Goal: Transaction & Acquisition: Purchase product/service

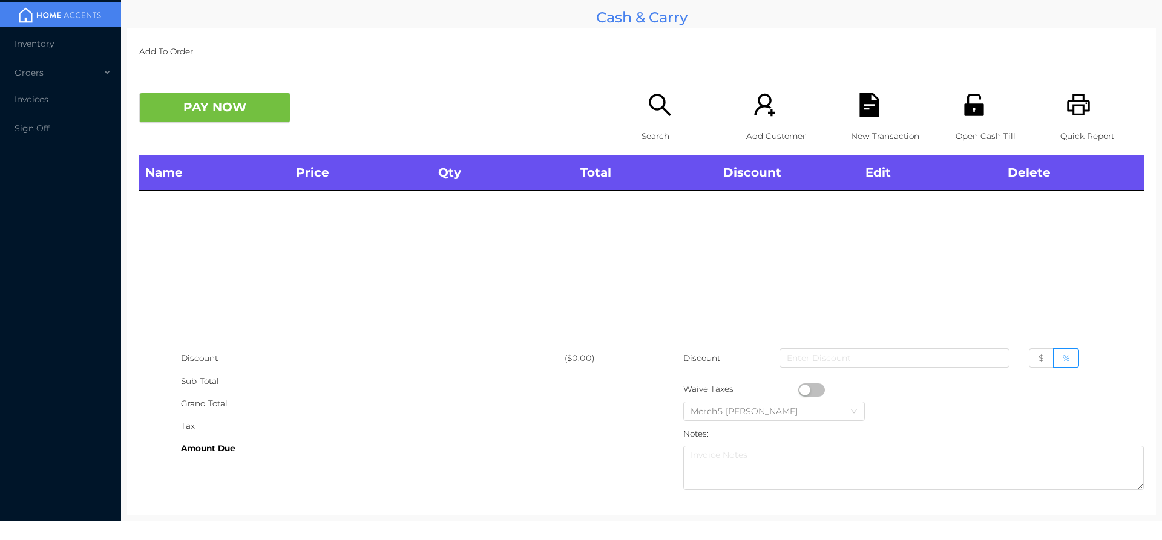
click at [648, 105] on icon "icon: search" at bounding box center [659, 105] width 25 height 25
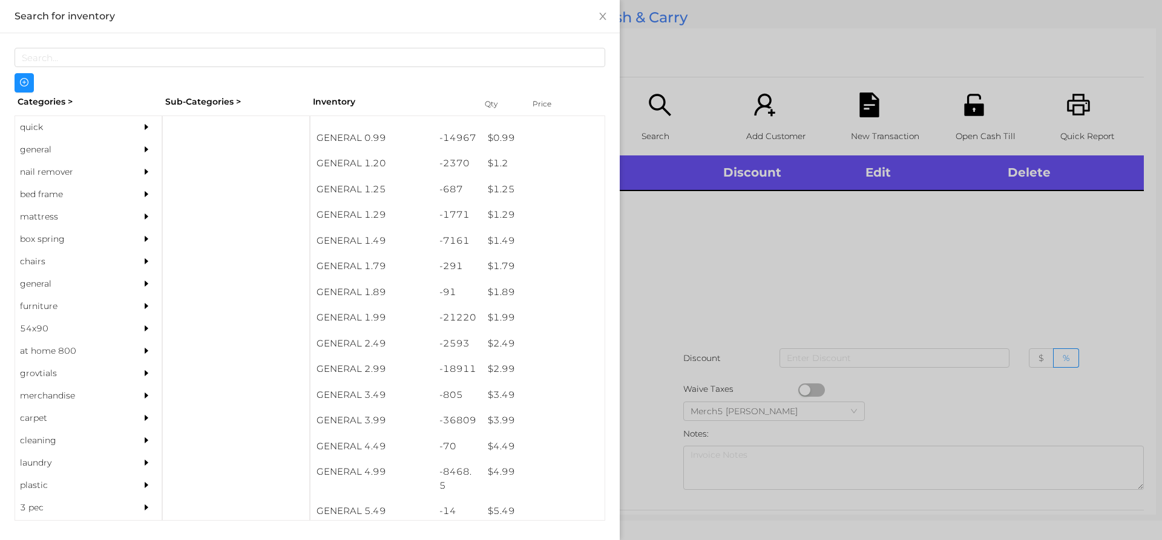
scroll to position [71, 0]
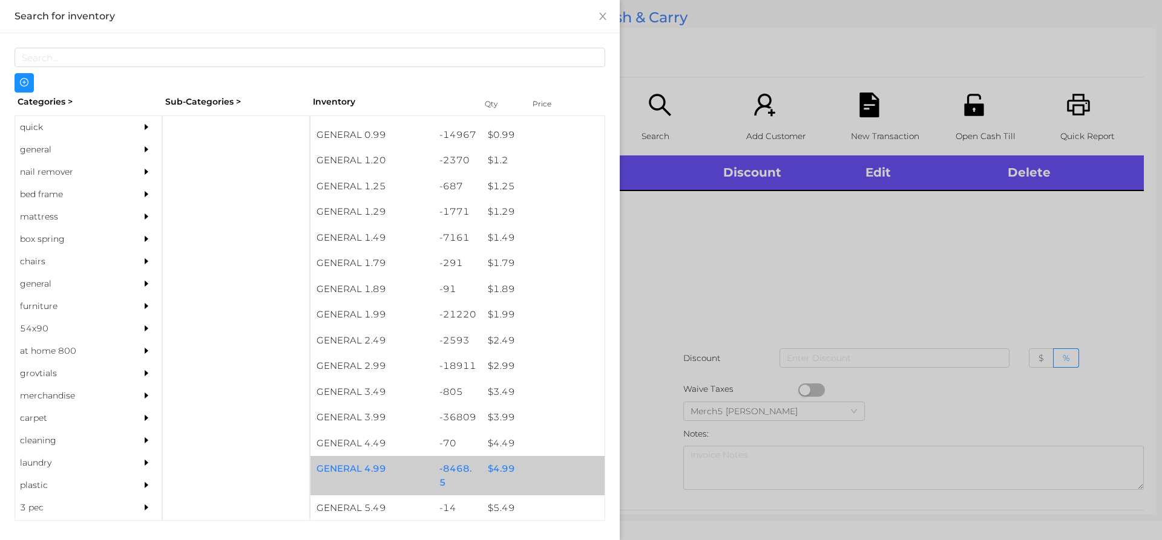
click at [500, 470] on div "$ 4.99" at bounding box center [543, 469] width 123 height 26
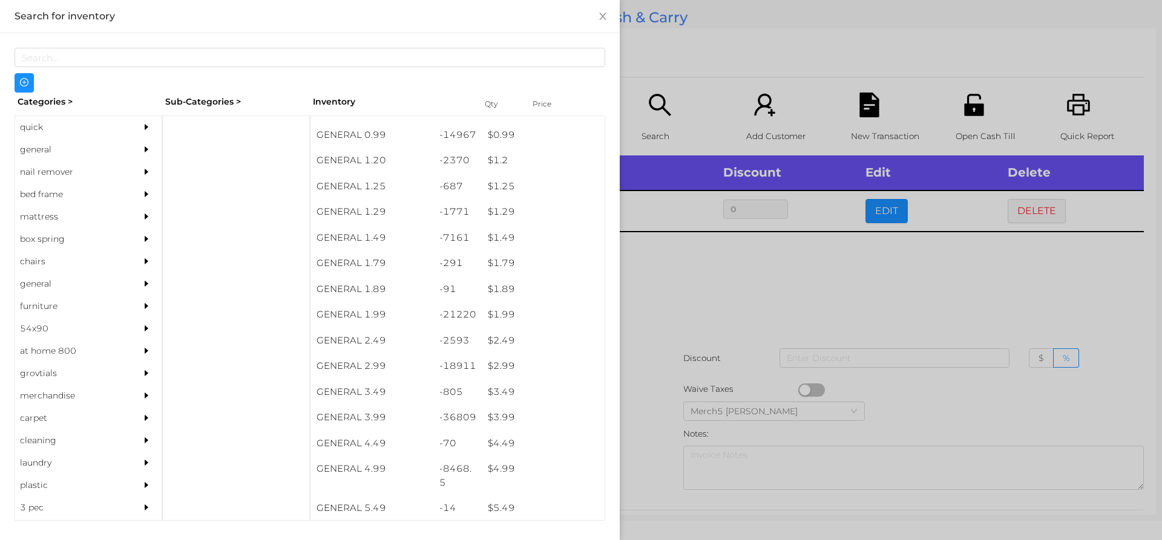
click at [667, 289] on div at bounding box center [581, 270] width 1162 height 540
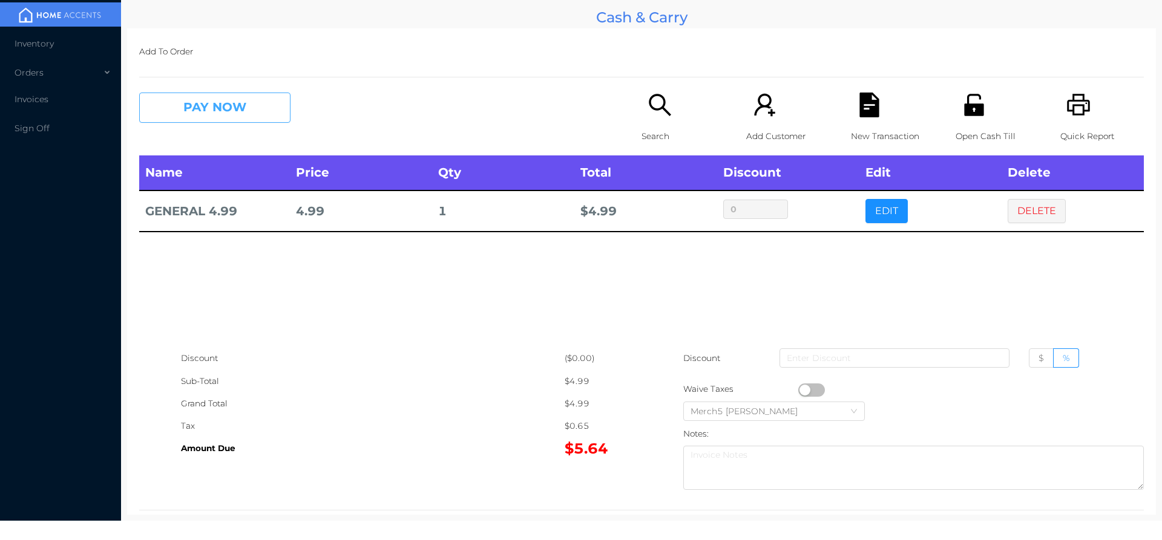
click at [226, 107] on button "PAY NOW" at bounding box center [214, 108] width 151 height 30
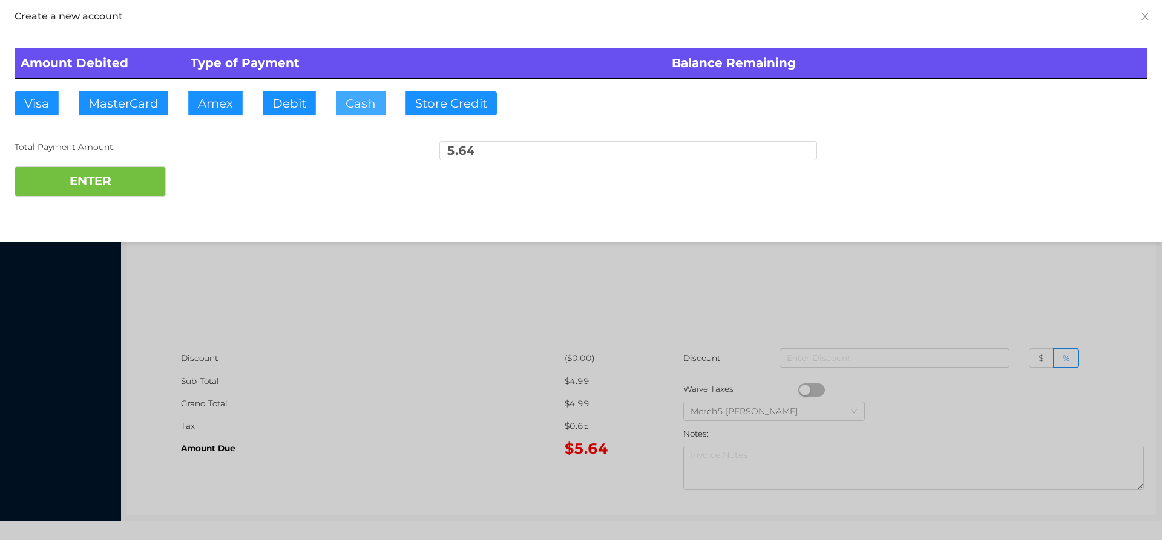
click at [366, 96] on button "Cash" at bounding box center [361, 103] width 50 height 24
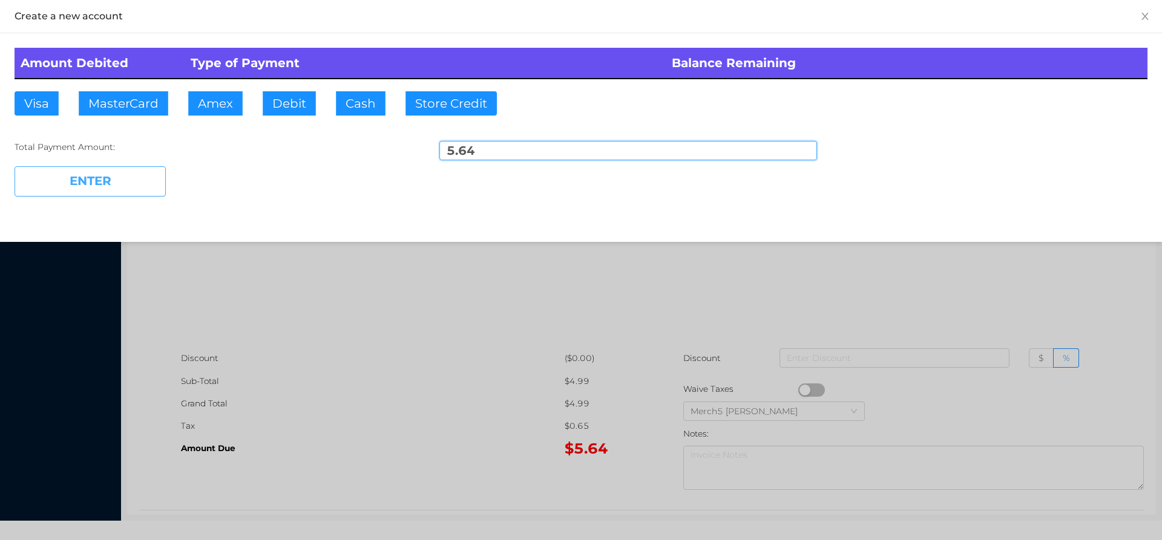
click at [114, 177] on button "ENTER" at bounding box center [90, 181] width 151 height 30
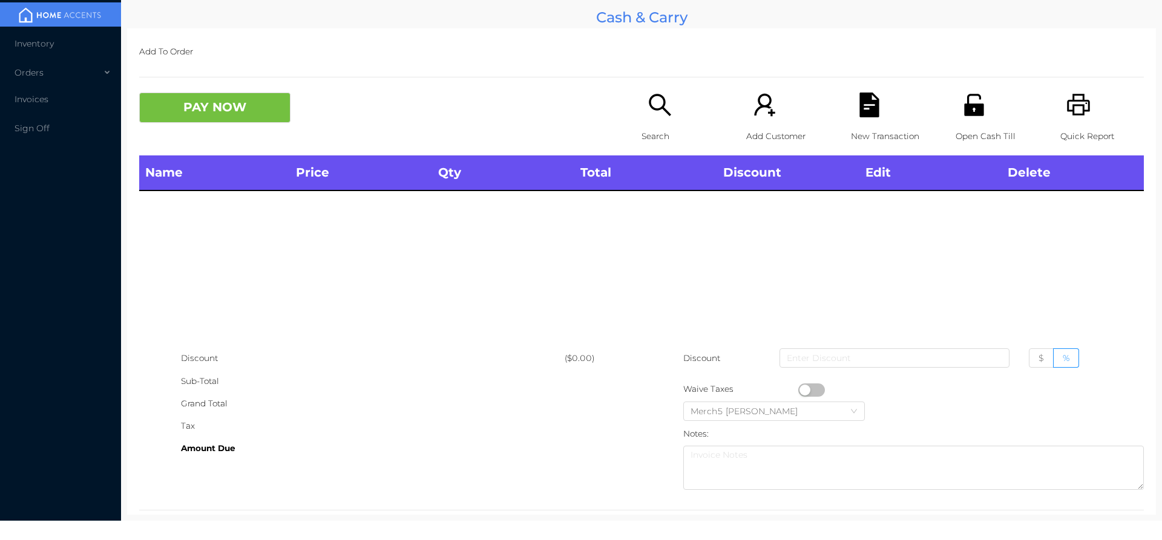
click at [1069, 101] on icon "icon: printer" at bounding box center [1078, 105] width 23 height 22
click at [649, 99] on icon "icon: search" at bounding box center [660, 105] width 22 height 22
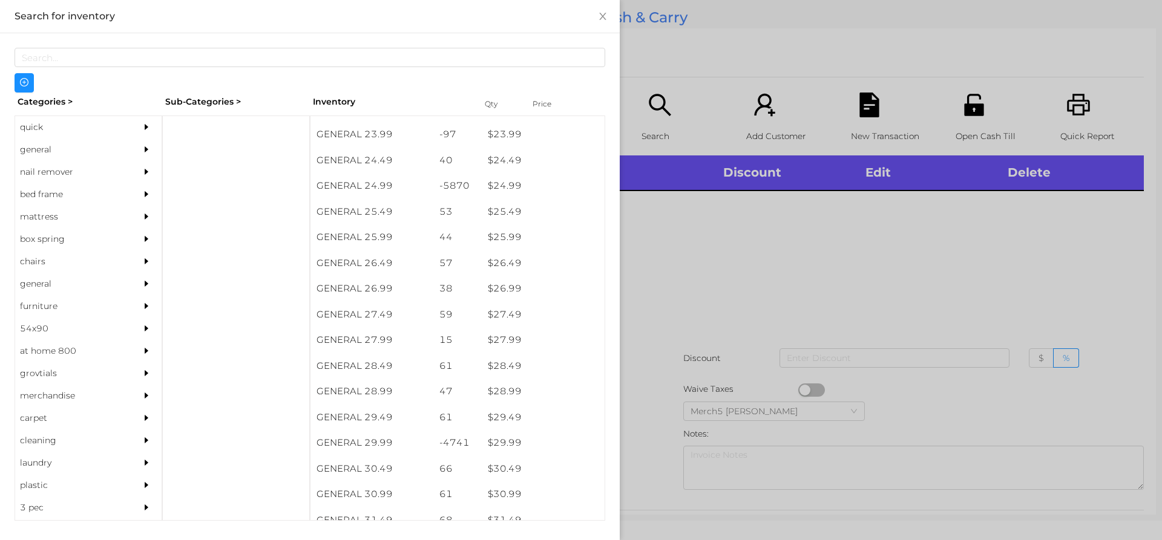
scroll to position [1517, 0]
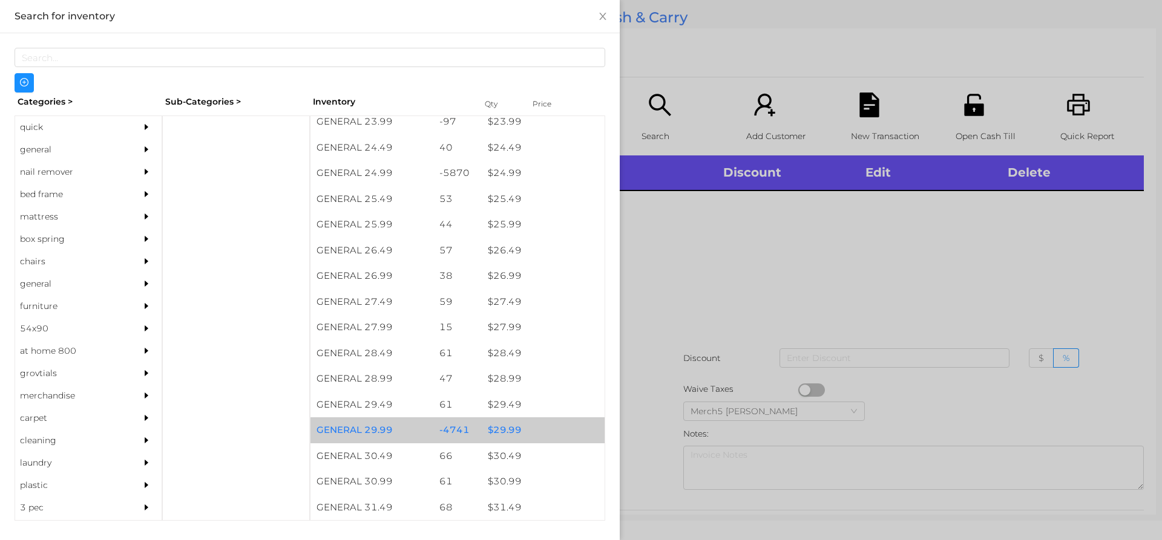
click at [508, 431] on div "$ 29.99" at bounding box center [543, 431] width 123 height 26
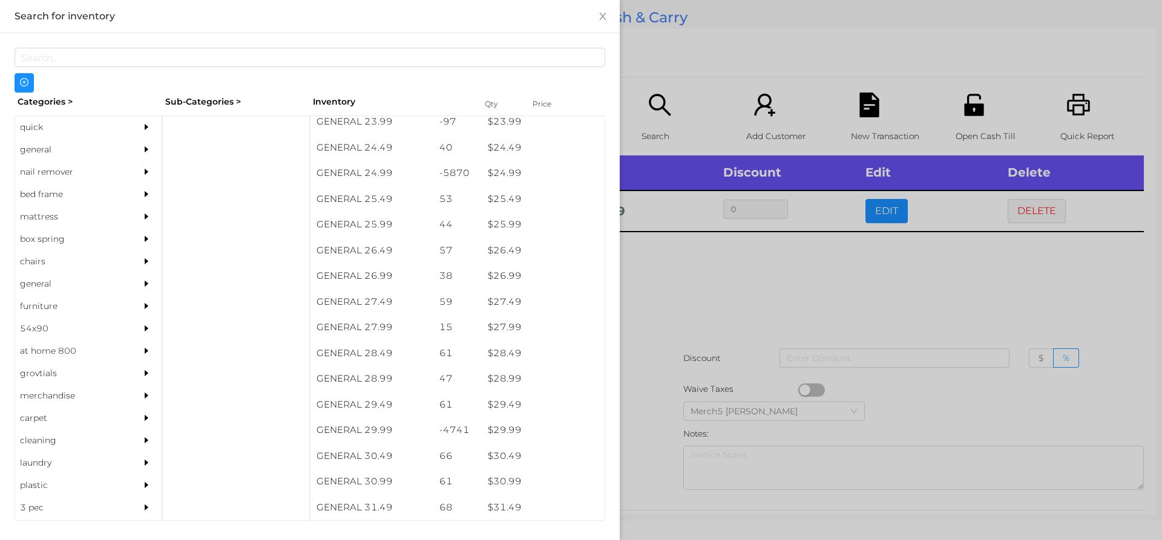
click at [684, 282] on div at bounding box center [581, 270] width 1162 height 540
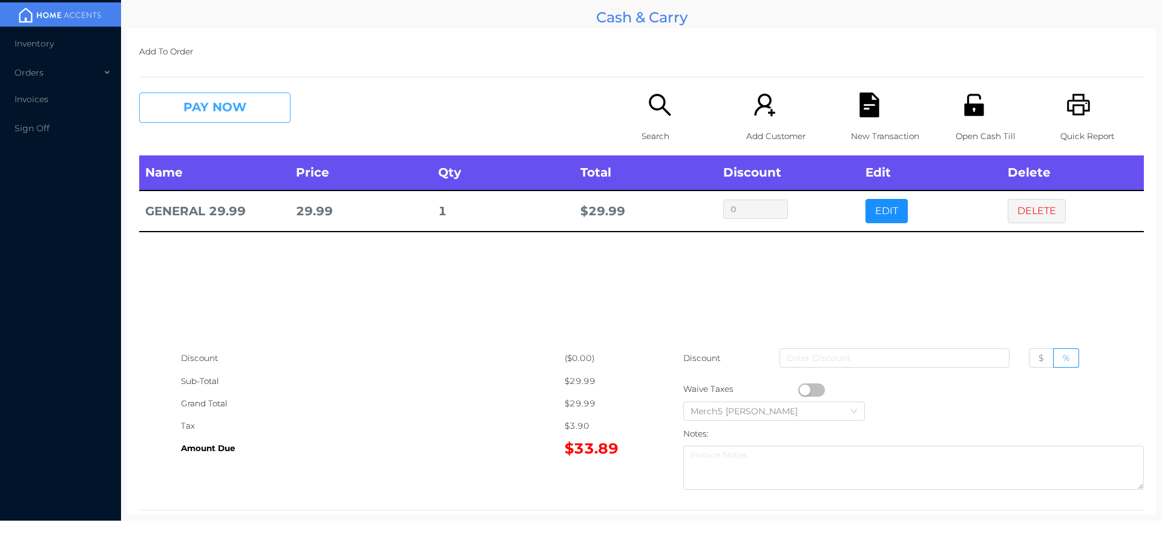
click at [238, 108] on button "PAY NOW" at bounding box center [214, 108] width 151 height 30
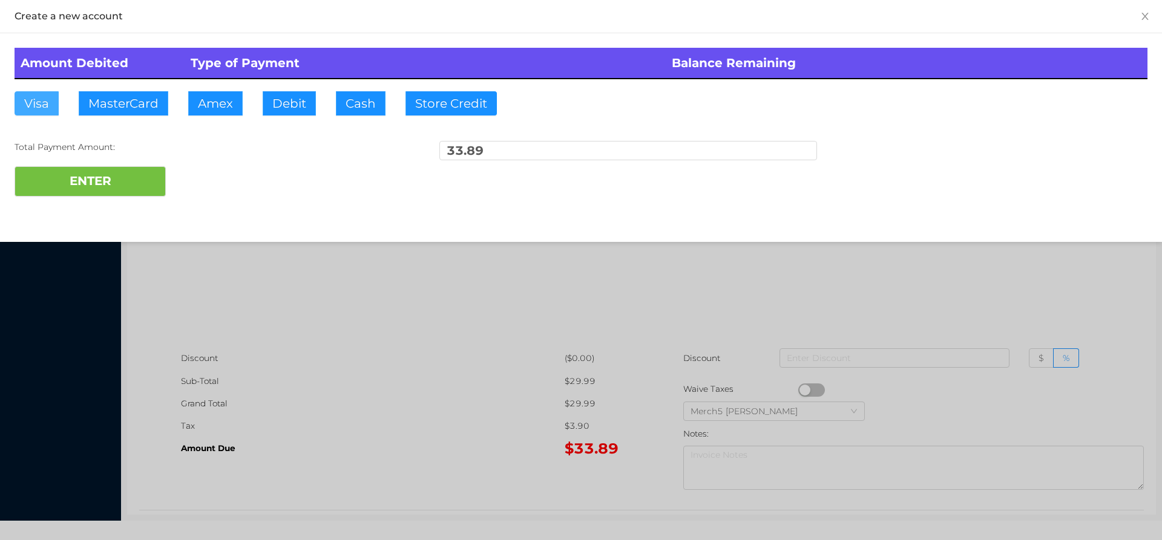
click at [45, 102] on button "Visa" at bounding box center [37, 103] width 44 height 24
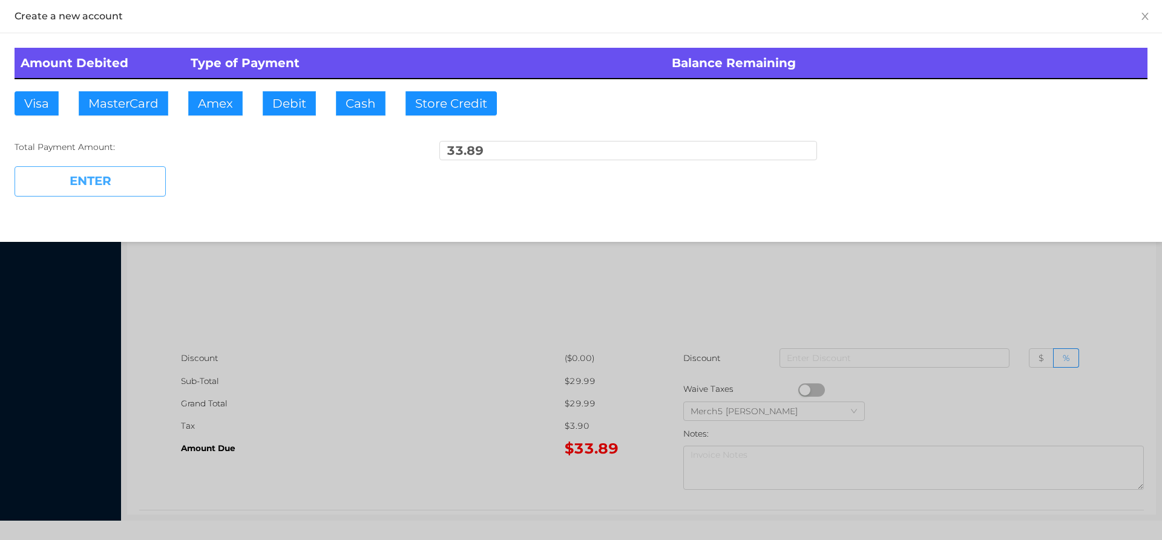
click at [83, 177] on button "ENTER" at bounding box center [90, 181] width 151 height 30
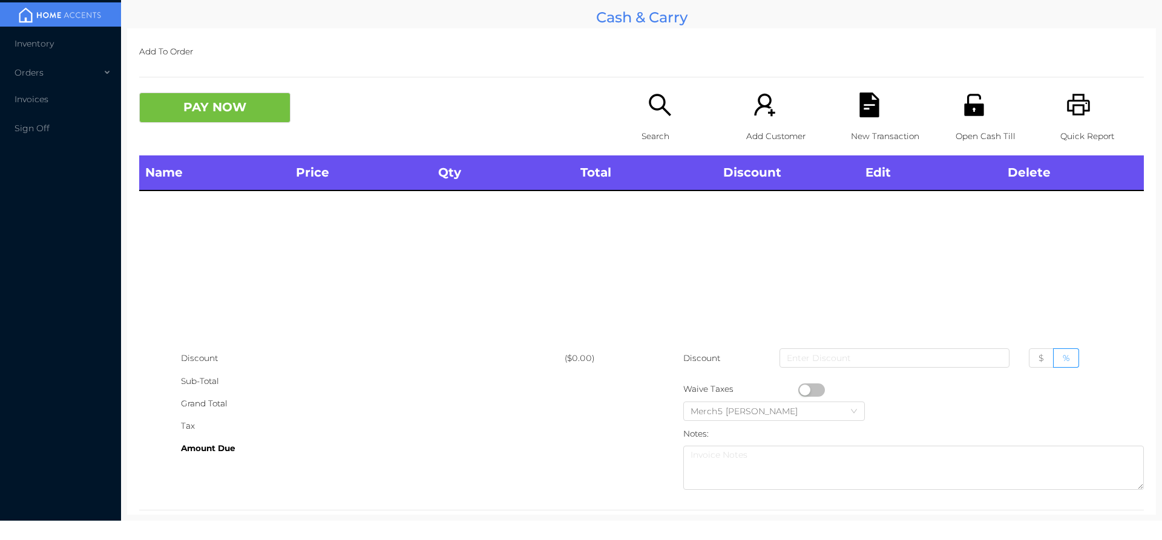
click at [1071, 110] on icon "icon: printer" at bounding box center [1078, 105] width 25 height 25
click at [964, 107] on icon "icon: unlock" at bounding box center [973, 105] width 19 height 22
